Goal: Navigation & Orientation: Find specific page/section

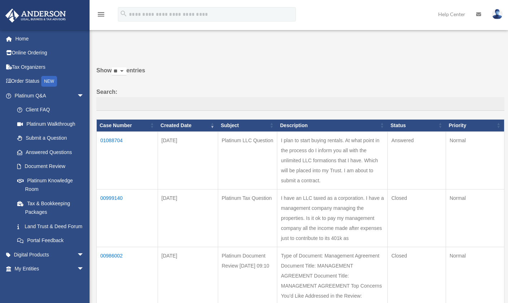
scroll to position [78, 0]
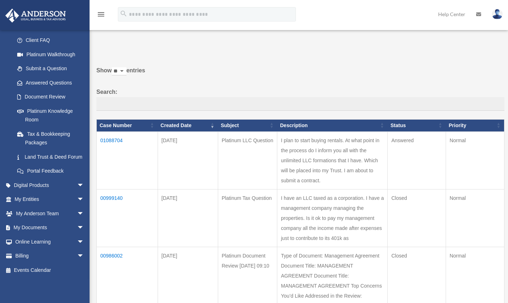
click at [77, 224] on span "arrow_drop_down" at bounding box center [84, 228] width 14 height 15
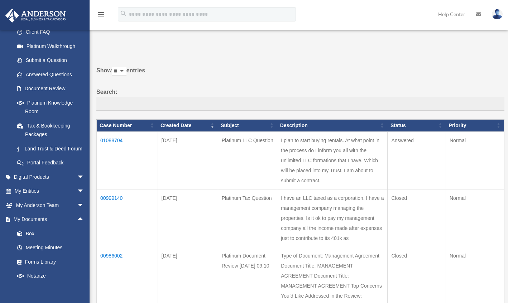
click at [30, 241] on link "Box" at bounding box center [52, 234] width 85 height 14
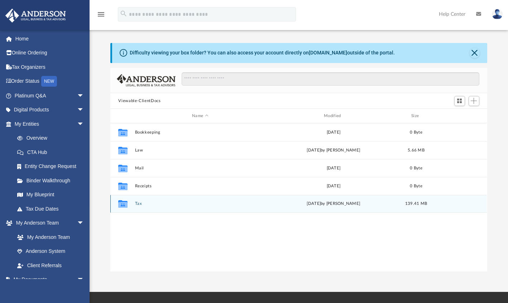
click at [341, 206] on div "[DATE] by [PERSON_NAME]" at bounding box center [333, 204] width 130 height 6
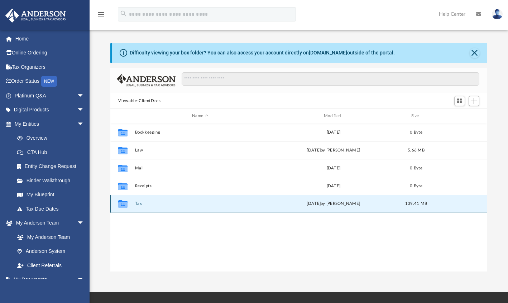
click at [327, 202] on div "Tue Aug 26 2025 by Alex Price" at bounding box center [333, 204] width 130 height 6
click at [330, 203] on div "Tue Aug 26 2025 by Alex Price" at bounding box center [333, 204] width 130 height 6
click at [298, 203] on div "Tue Aug 26 2025 by Alex Price" at bounding box center [333, 204] width 130 height 6
click at [298, 201] on div "Tue Aug 26 2025 by Alex Price" at bounding box center [333, 204] width 130 height 6
click at [203, 202] on button "Tax" at bounding box center [200, 204] width 130 height 5
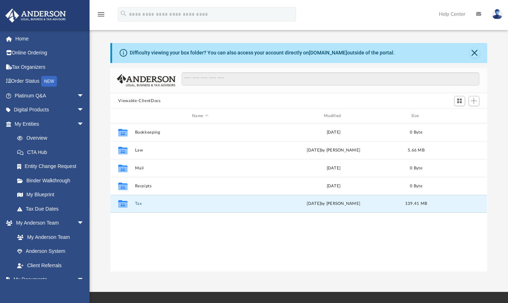
click at [201, 204] on button "Tax" at bounding box center [200, 204] width 130 height 5
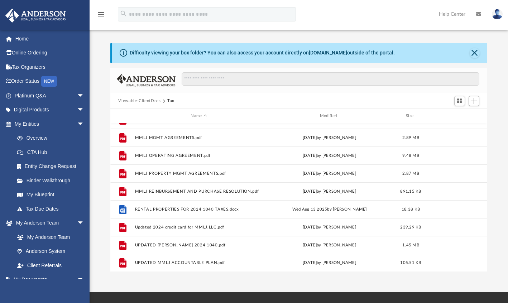
click at [63, 181] on link "Binder Walkthrough" at bounding box center [52, 180] width 85 height 14
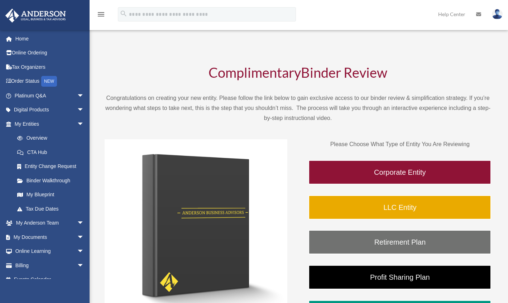
click at [42, 153] on link "CTA Hub" at bounding box center [52, 152] width 85 height 14
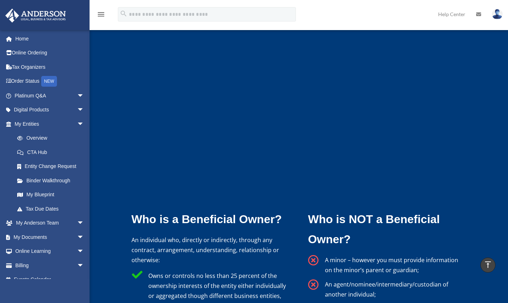
scroll to position [9, 0]
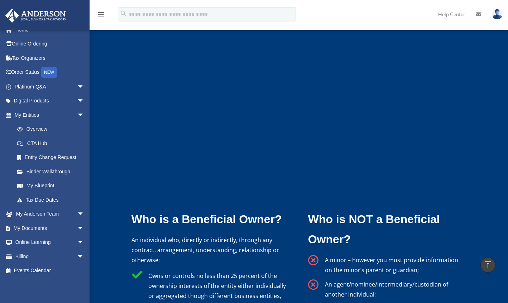
click at [77, 225] on span "arrow_drop_down" at bounding box center [84, 228] width 14 height 15
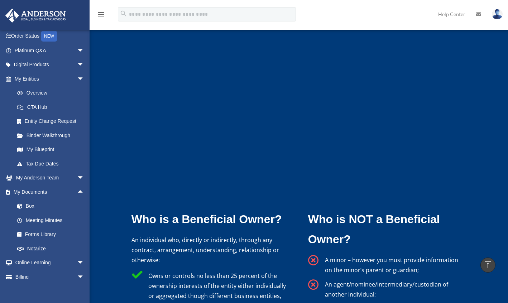
scroll to position [66, 0]
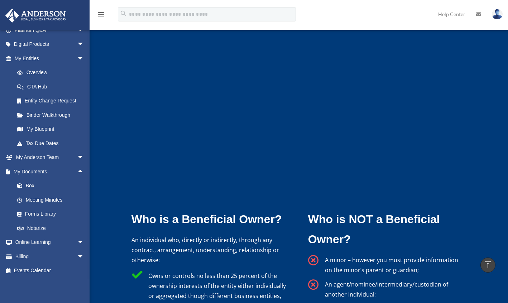
click at [29, 186] on link "Box" at bounding box center [52, 186] width 85 height 14
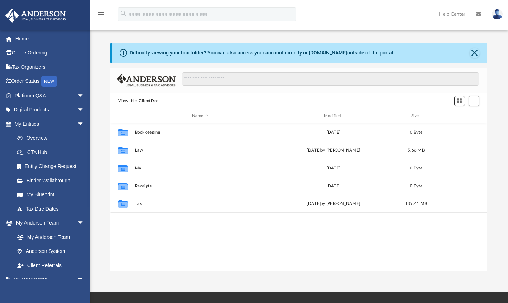
click at [458, 102] on span "Switch to Grid View" at bounding box center [460, 101] width 6 height 6
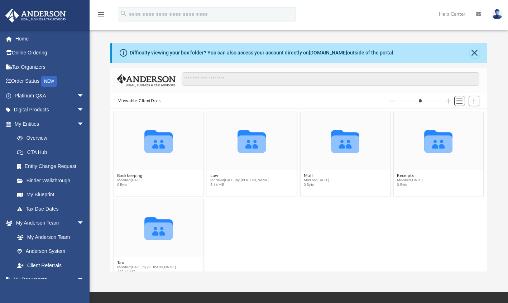
scroll to position [14, 0]
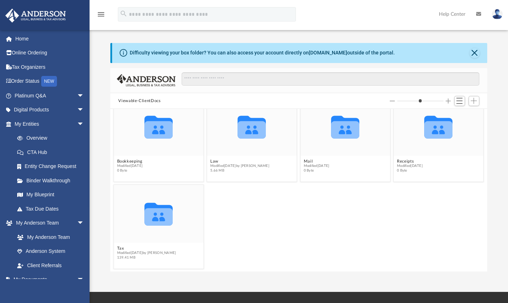
click at [18, 40] on link "Home" at bounding box center [50, 39] width 90 height 14
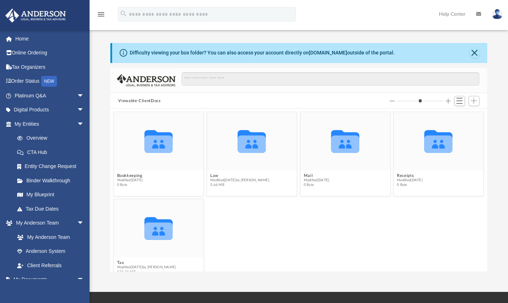
scroll to position [157, 371]
click at [161, 152] on icon "grid" at bounding box center [158, 145] width 28 height 18
click at [165, 140] on icon "grid" at bounding box center [158, 145] width 28 height 18
click at [164, 139] on icon "grid" at bounding box center [158, 145] width 28 height 18
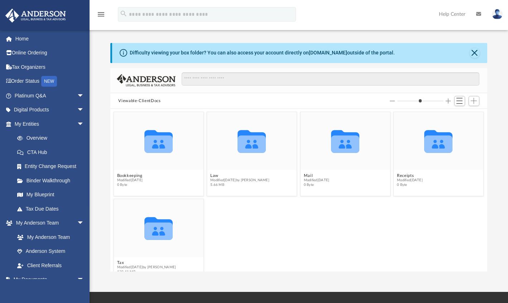
click at [153, 152] on icon "grid" at bounding box center [158, 145] width 28 height 18
click at [246, 152] on icon "grid" at bounding box center [252, 145] width 28 height 18
click at [249, 149] on icon "grid" at bounding box center [252, 145] width 28 height 18
click at [173, 185] on figcaption "Bookkeeping Modified [DATE] 0 Byte" at bounding box center [159, 180] width 90 height 19
click at [137, 176] on button "Bookkeeping" at bounding box center [130, 175] width 26 height 5
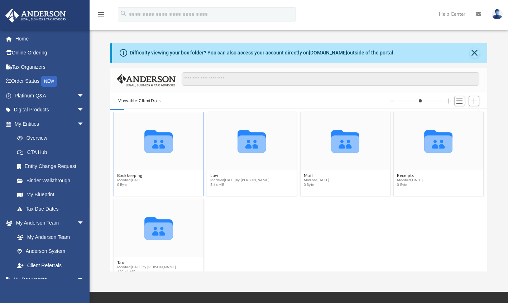
click at [149, 140] on icon "grid" at bounding box center [158, 145] width 28 height 18
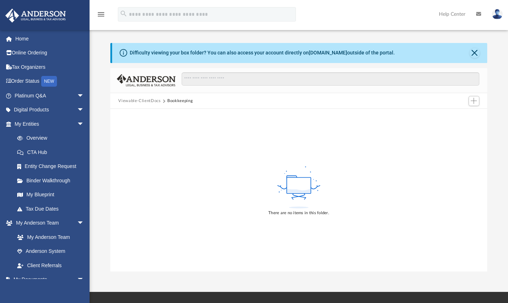
click at [160, 133] on div "There are no items in this folder." at bounding box center [298, 190] width 377 height 163
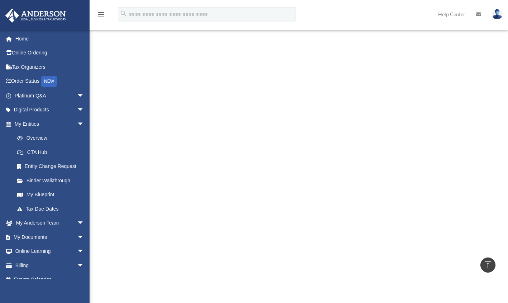
scroll to position [144, 0]
click at [19, 38] on link "Home" at bounding box center [50, 39] width 90 height 14
